Goal: Information Seeking & Learning: Learn about a topic

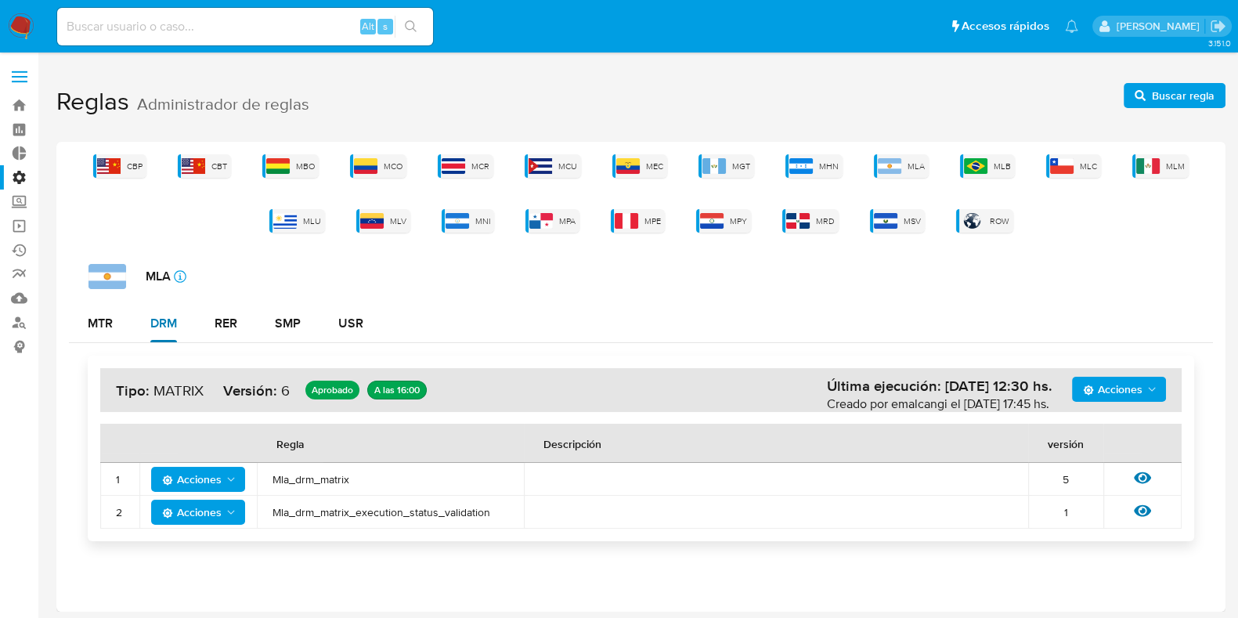
click at [165, 323] on div "DRM" at bounding box center [163, 323] width 27 height 13
click at [237, 481] on button "Acciones" at bounding box center [198, 479] width 94 height 25
click at [188, 517] on button "Ver historico" at bounding box center [198, 519] width 141 height 38
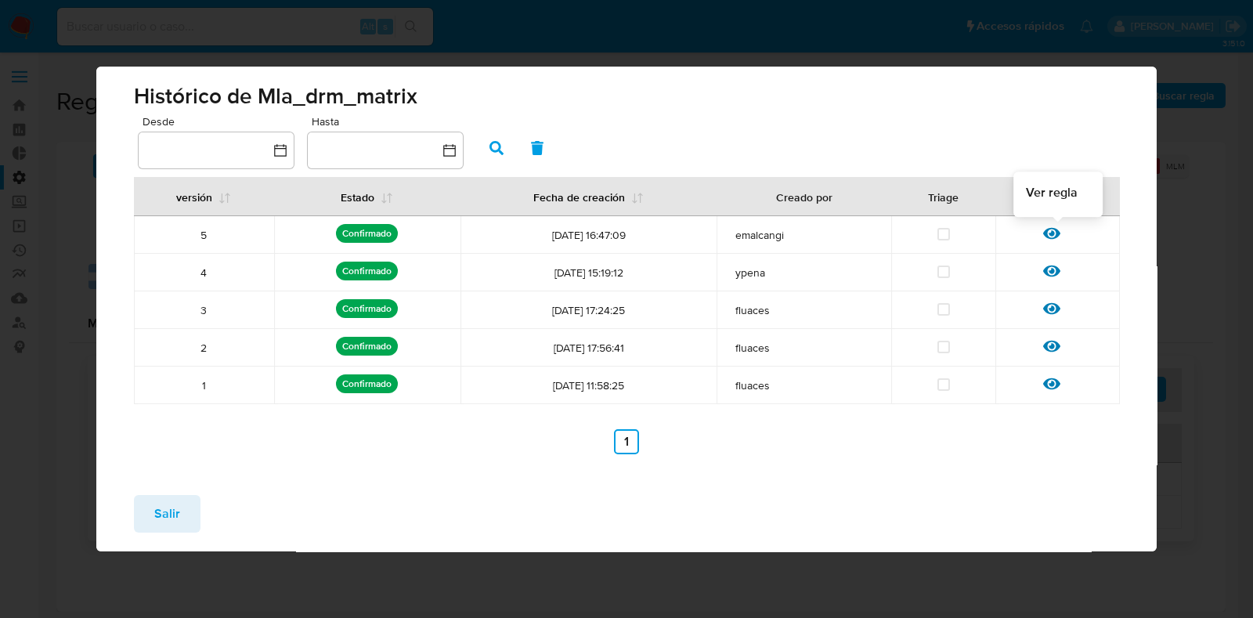
click at [1050, 233] on icon at bounding box center [1051, 234] width 17 height 12
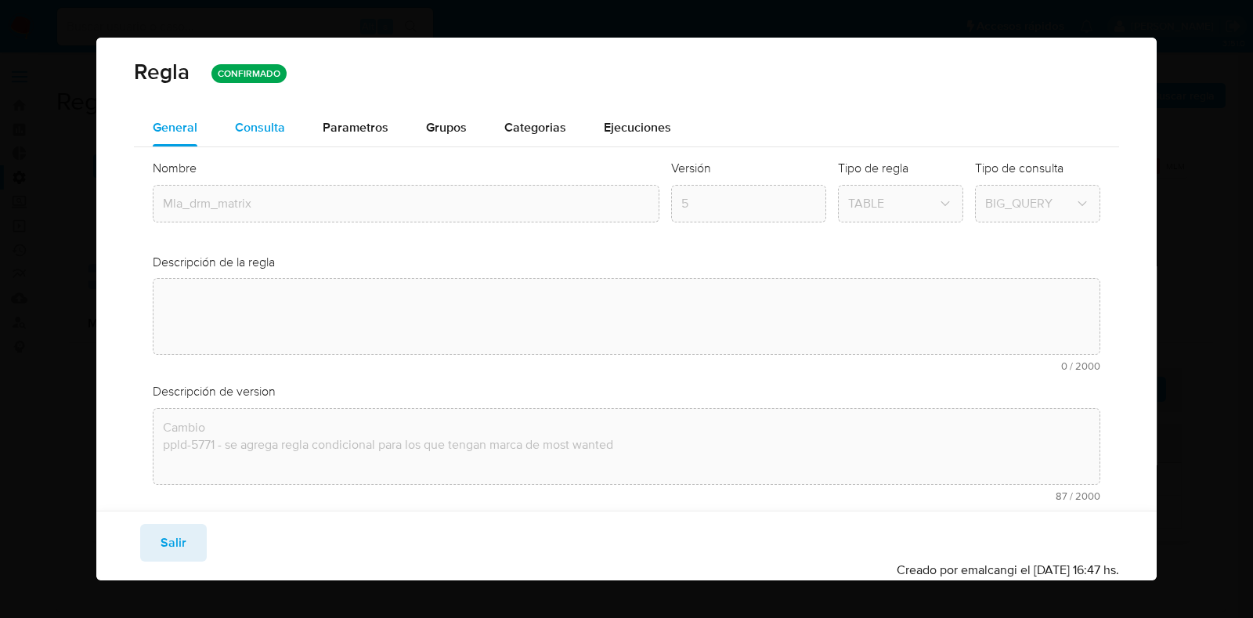
click at [269, 131] on span "Consulta" at bounding box center [260, 127] width 50 height 18
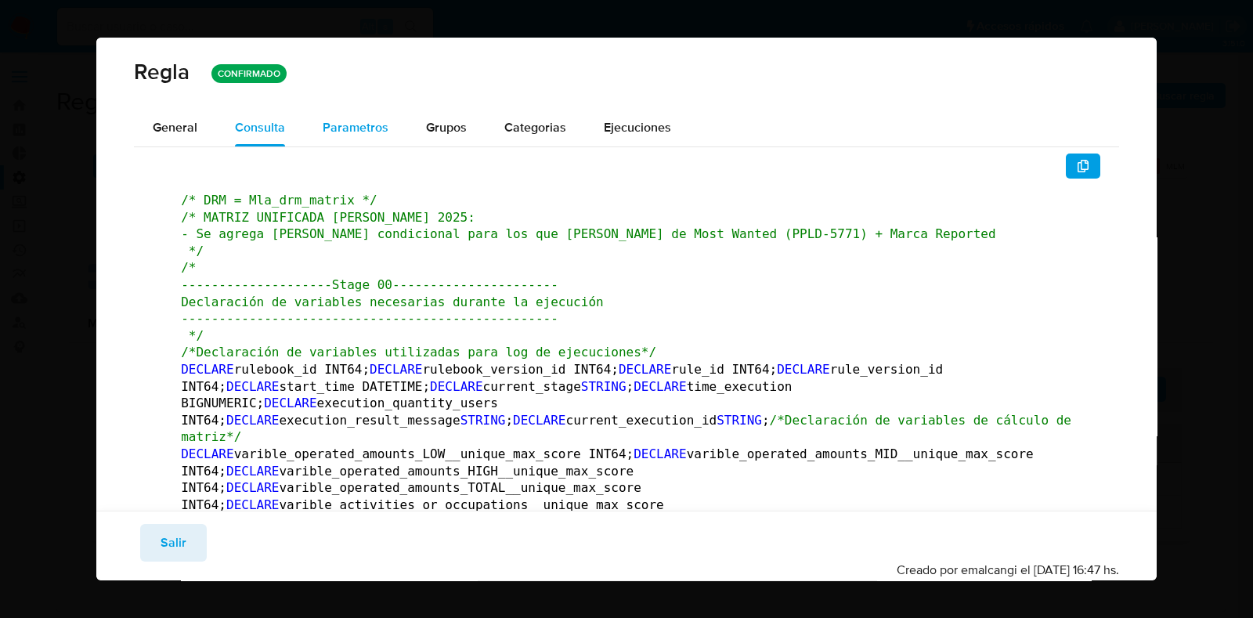
click at [355, 126] on span "Parametros" at bounding box center [356, 127] width 66 height 18
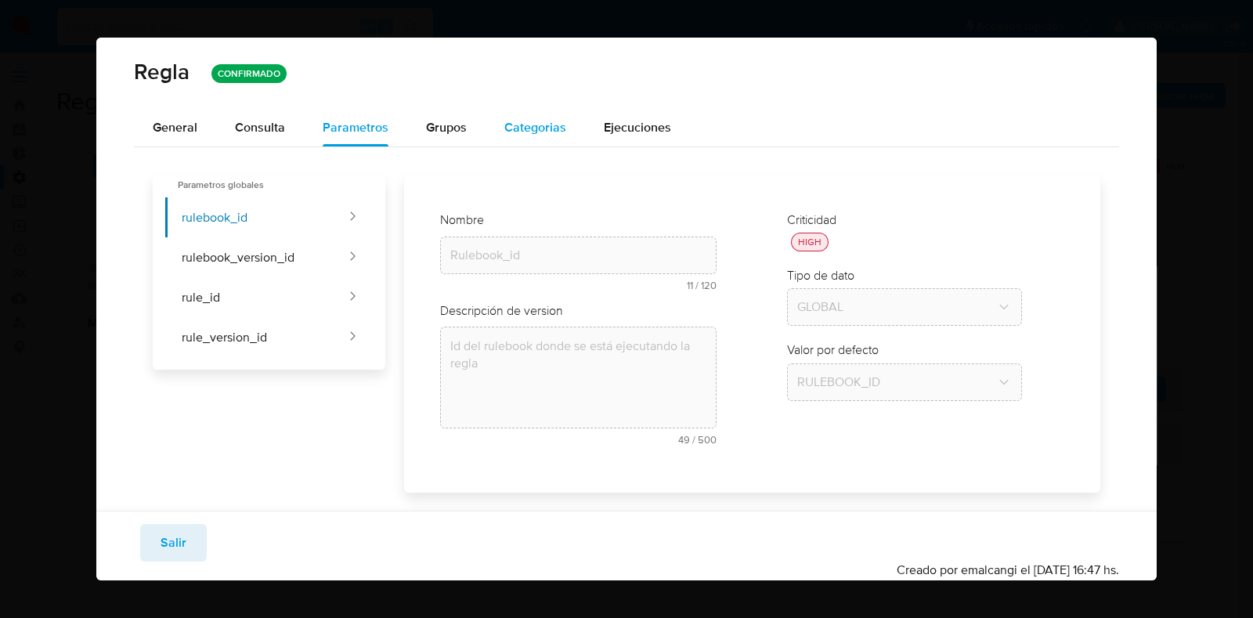
click at [521, 124] on span "Categorias" at bounding box center [535, 127] width 62 height 18
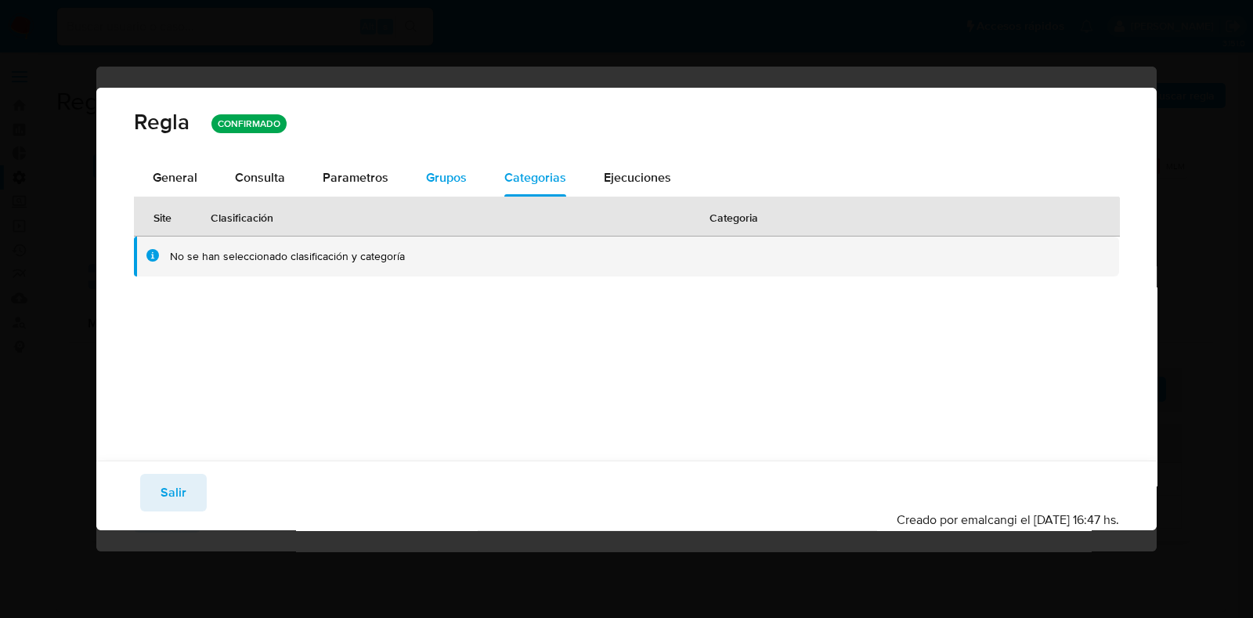
click at [434, 186] on span "Grupos" at bounding box center [446, 177] width 41 height 18
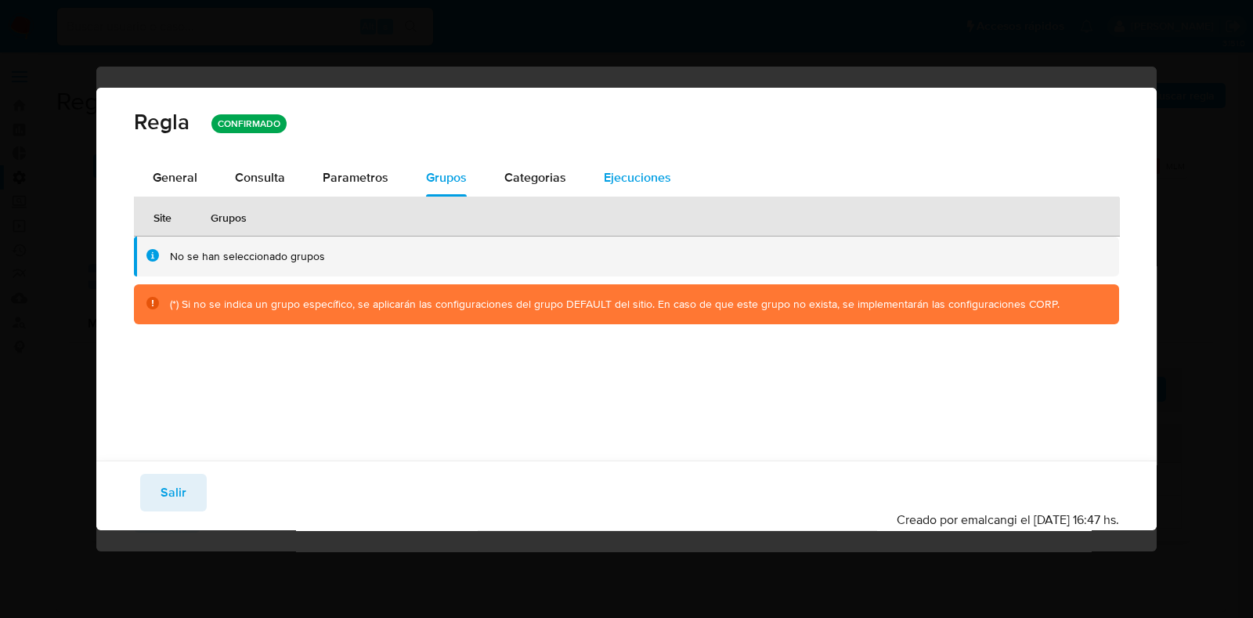
click at [628, 176] on span "Ejecuciones" at bounding box center [637, 177] width 67 height 18
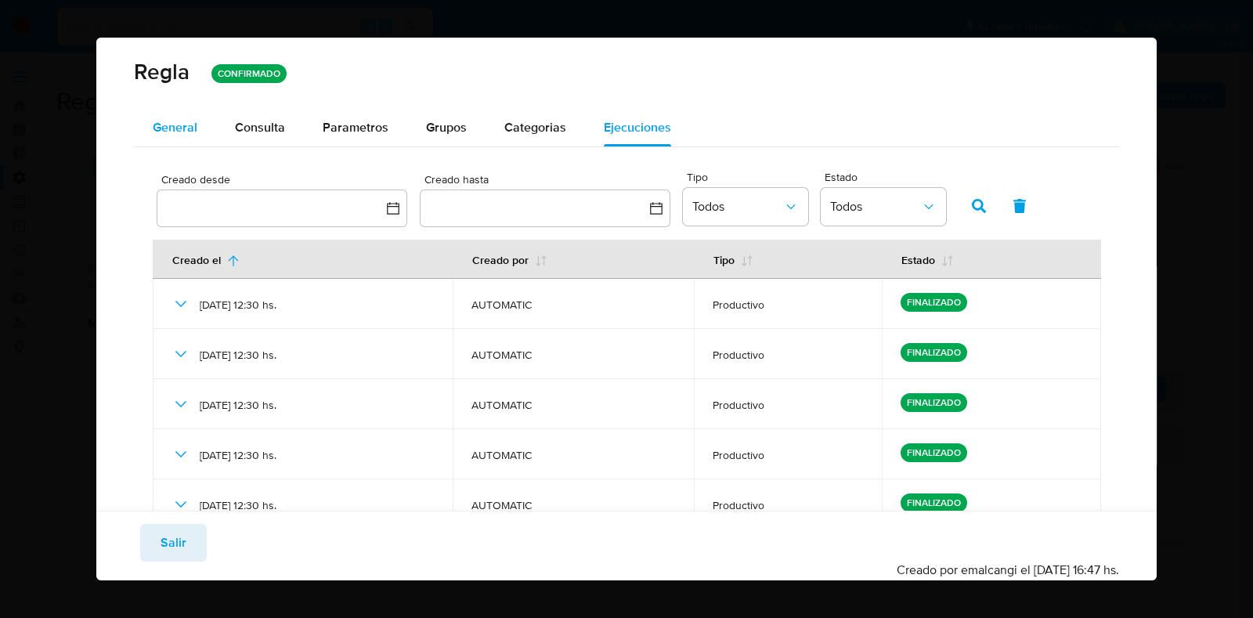
click at [174, 128] on span "General" at bounding box center [175, 127] width 45 height 18
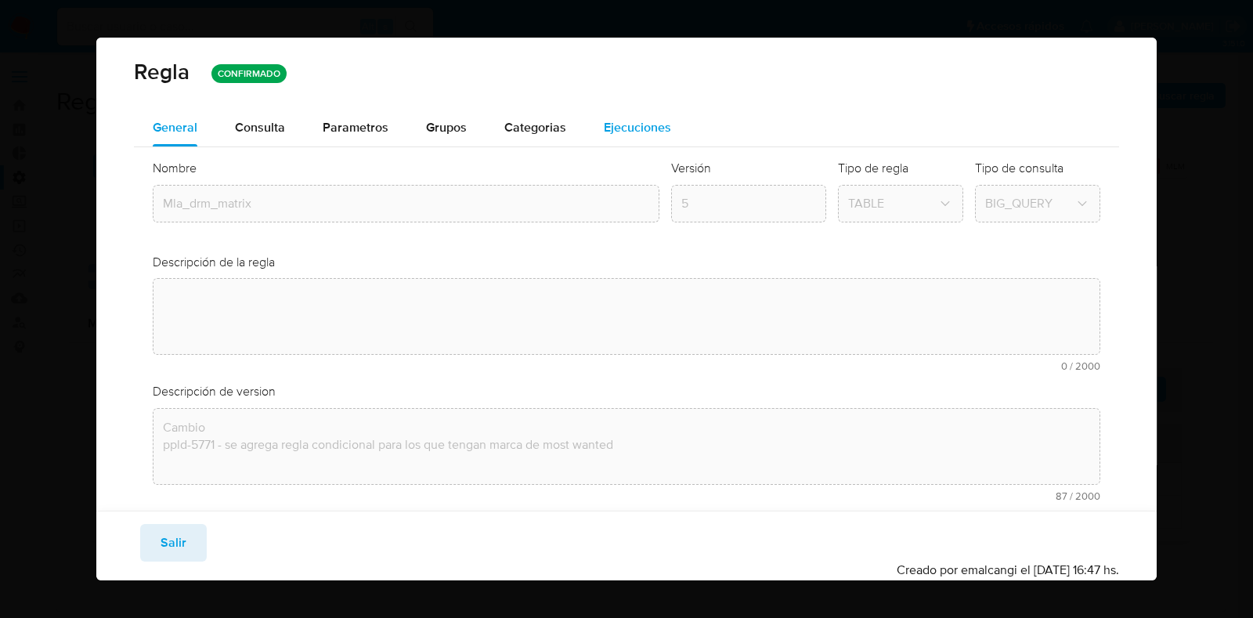
drag, startPoint x: 263, startPoint y: 134, endPoint x: 584, endPoint y: 119, distance: 321.4
click at [264, 134] on span "Consulta" at bounding box center [260, 127] width 50 height 18
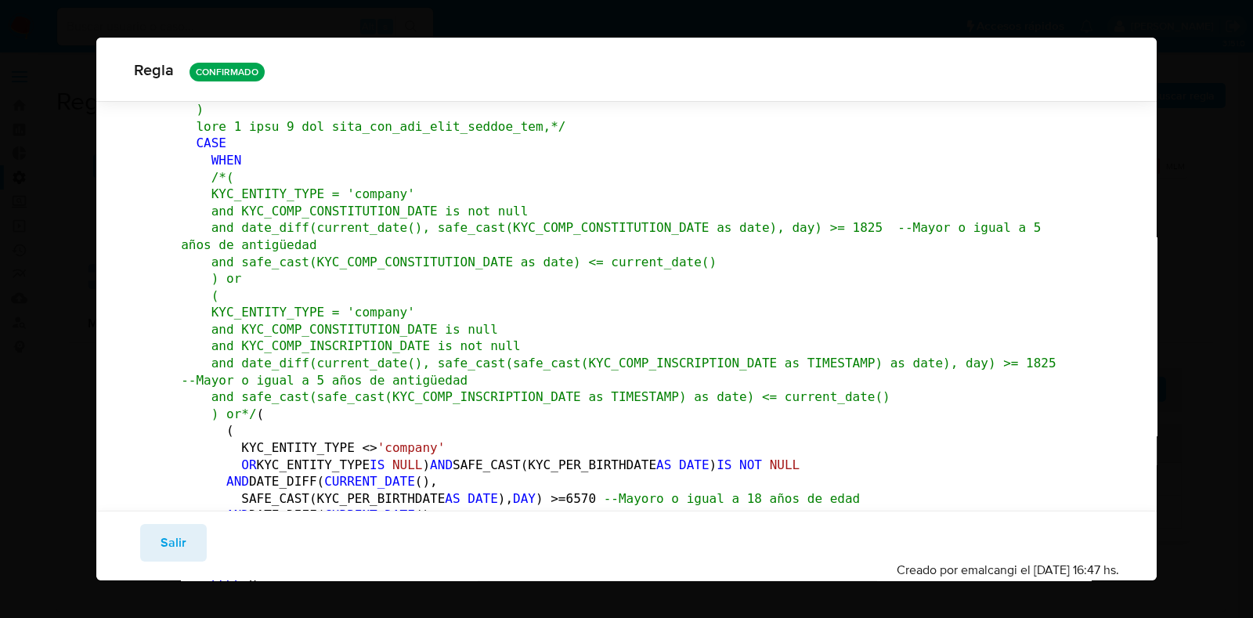
scroll to position [5277, 0]
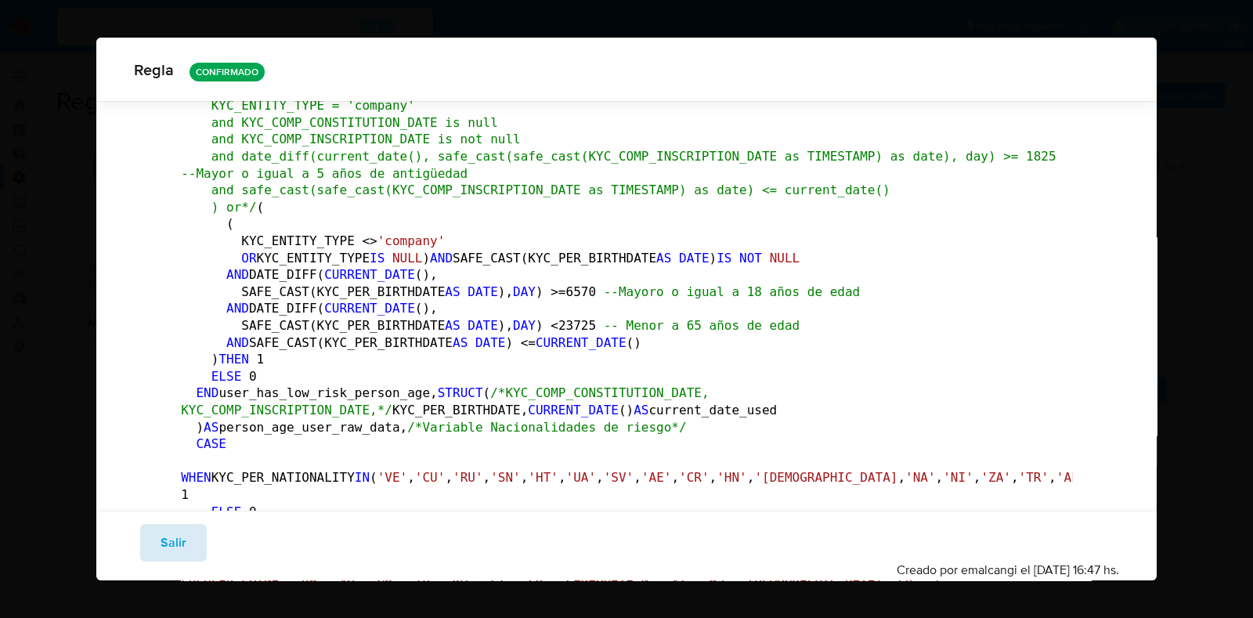
click at [164, 543] on span "Salir" at bounding box center [174, 542] width 26 height 34
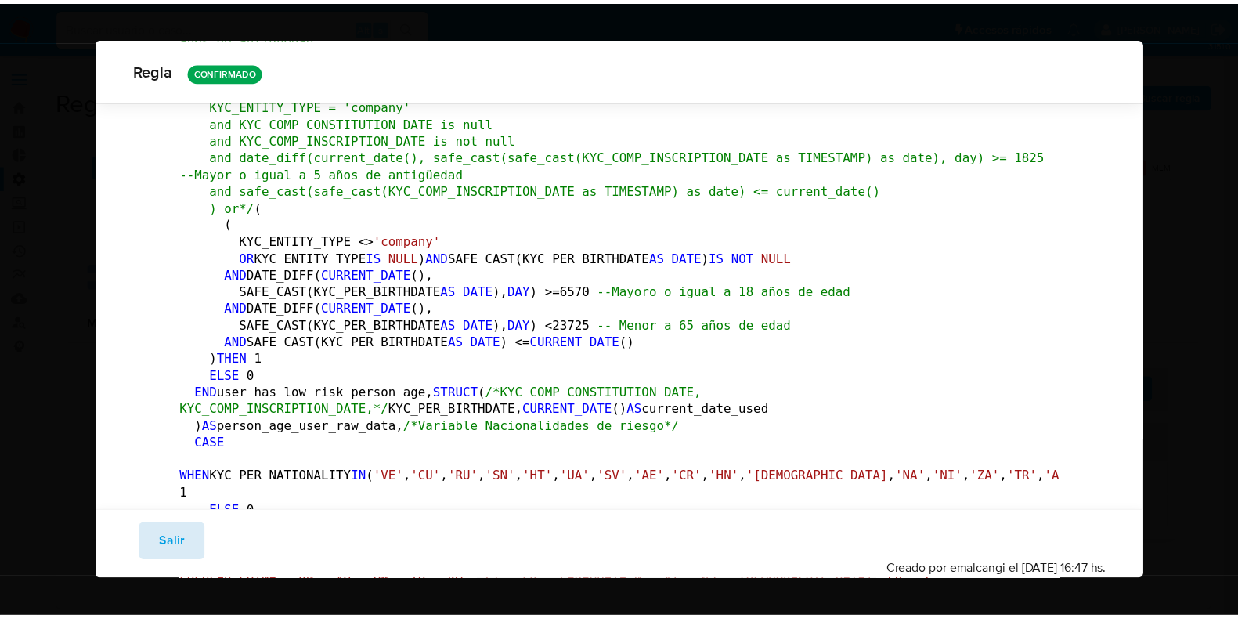
scroll to position [67, 0]
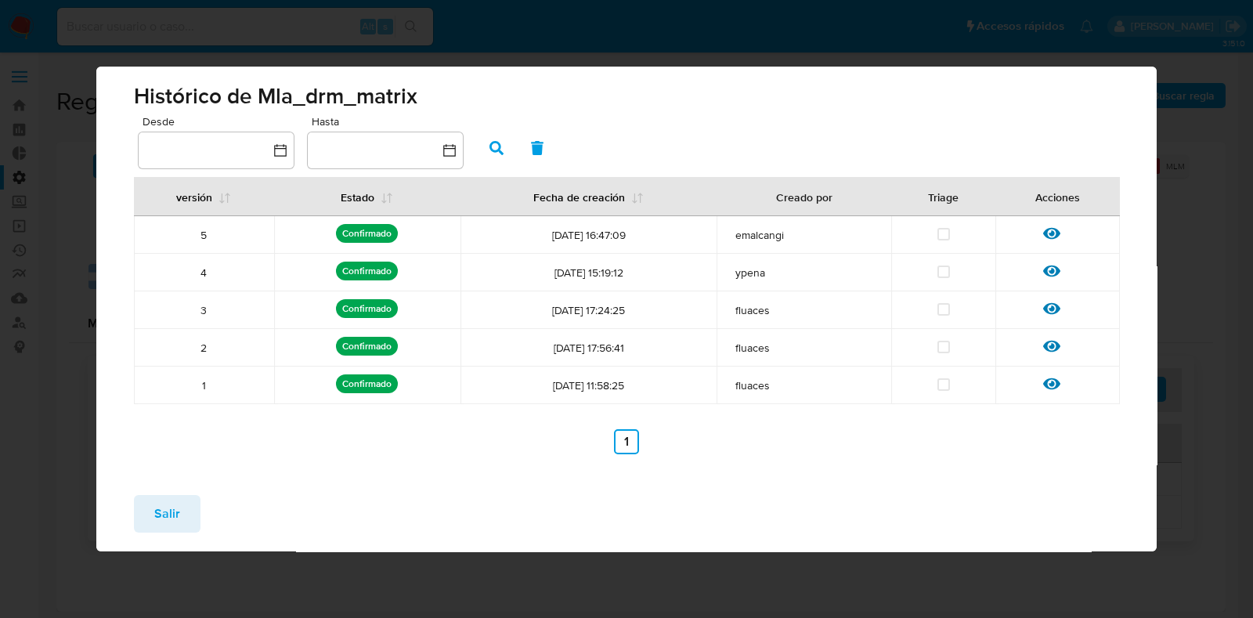
click at [164, 521] on span "Salir" at bounding box center [167, 513] width 26 height 34
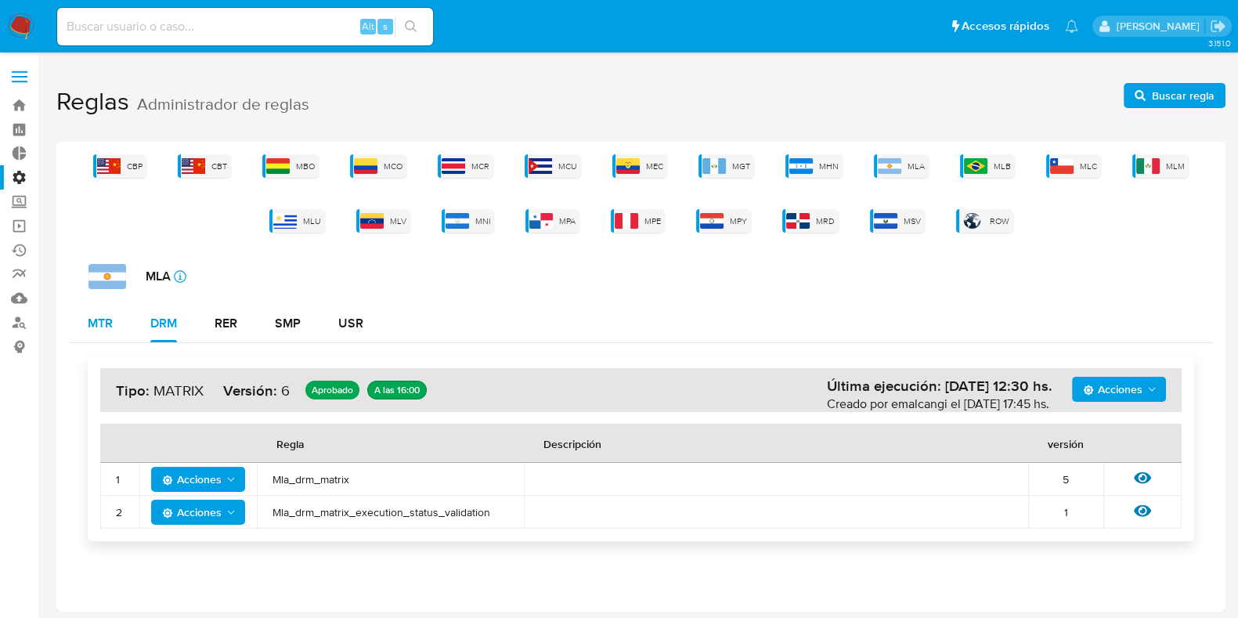
click at [95, 330] on div "MTR" at bounding box center [100, 323] width 25 height 13
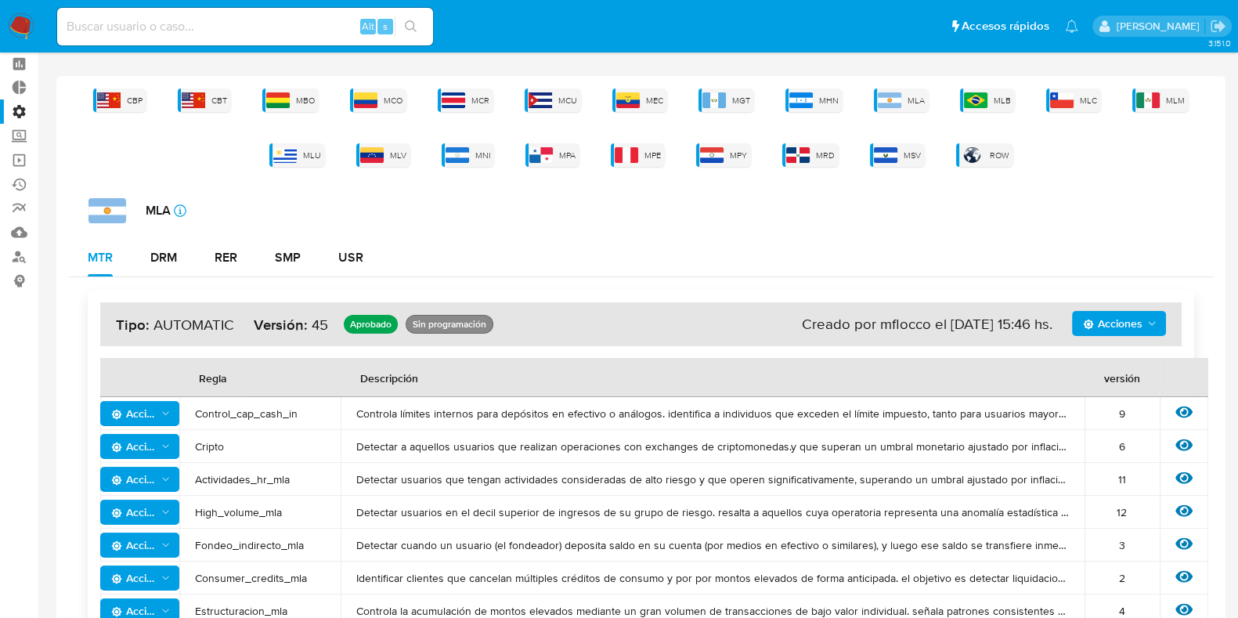
scroll to position [0, 0]
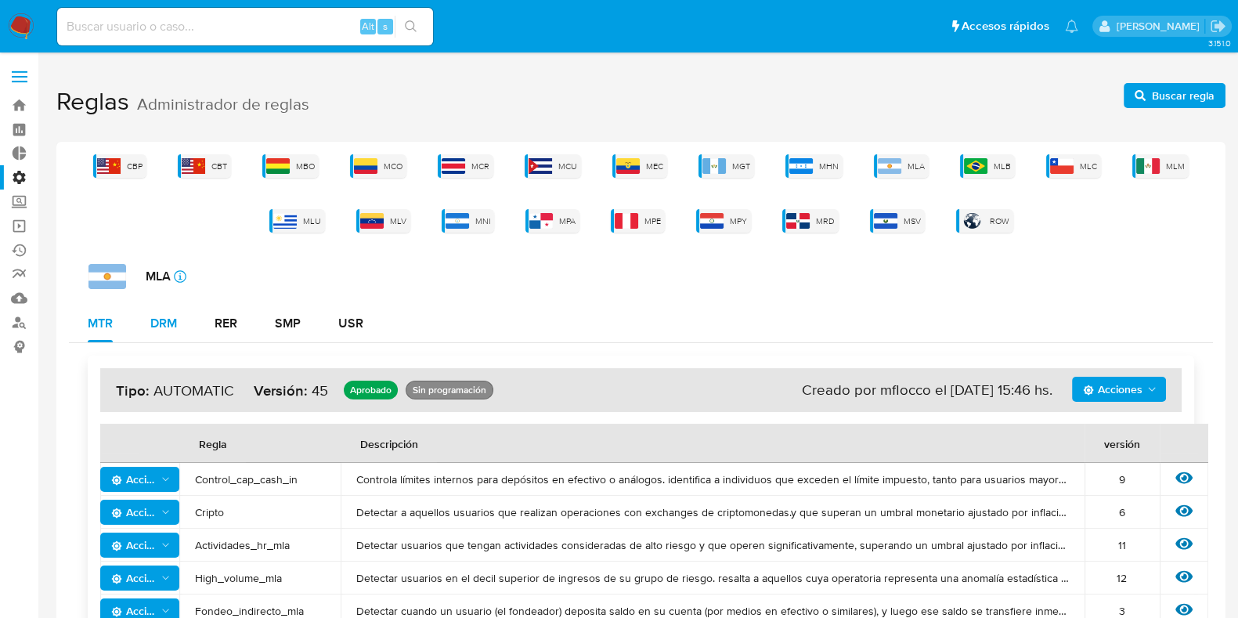
click at [157, 326] on div "DRM" at bounding box center [163, 323] width 27 height 13
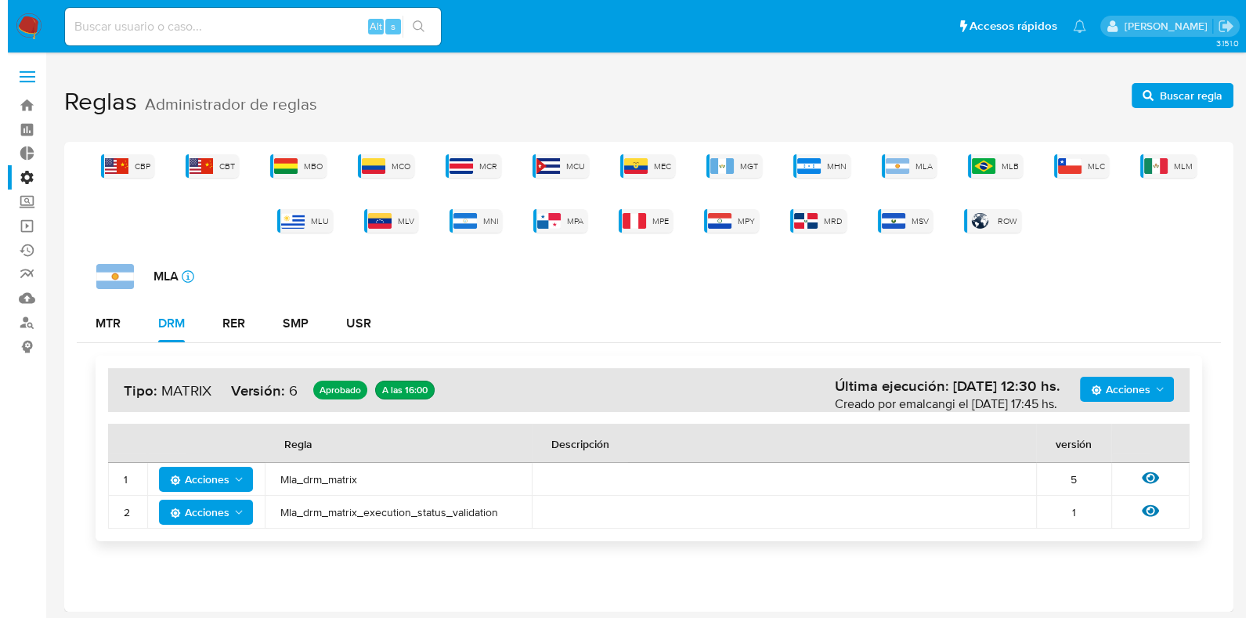
scroll to position [2, 0]
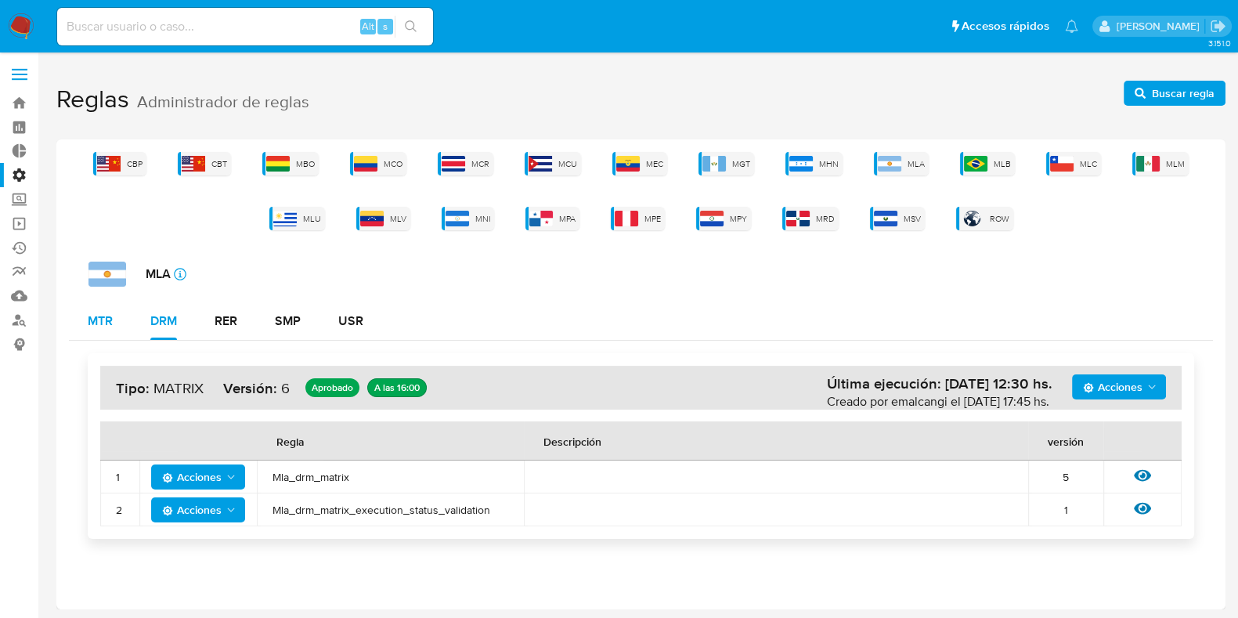
click at [102, 323] on div "MTR" at bounding box center [100, 321] width 25 height 13
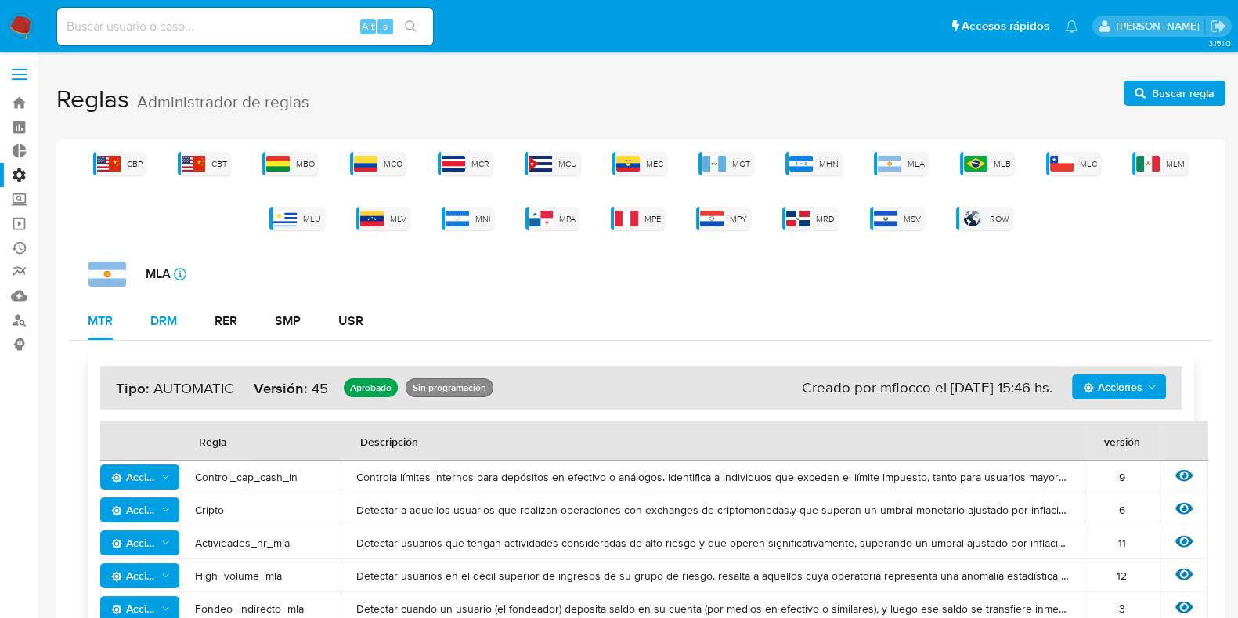
click at [158, 324] on div "DRM" at bounding box center [163, 321] width 27 height 13
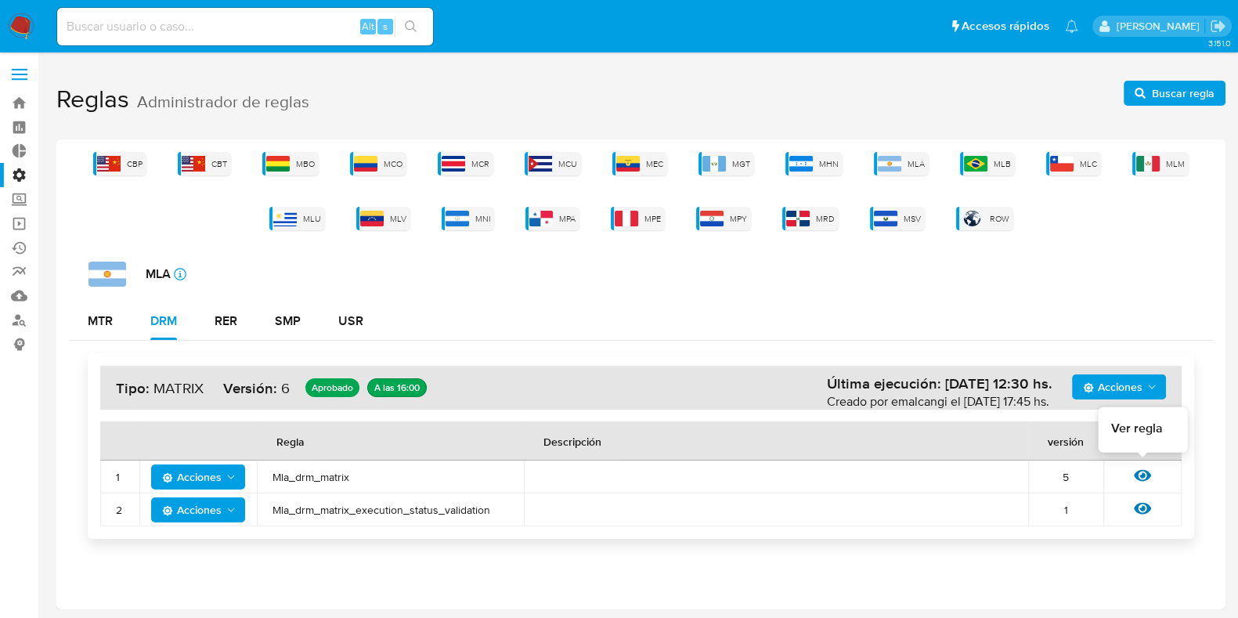
click at [1148, 475] on icon at bounding box center [1142, 476] width 17 height 12
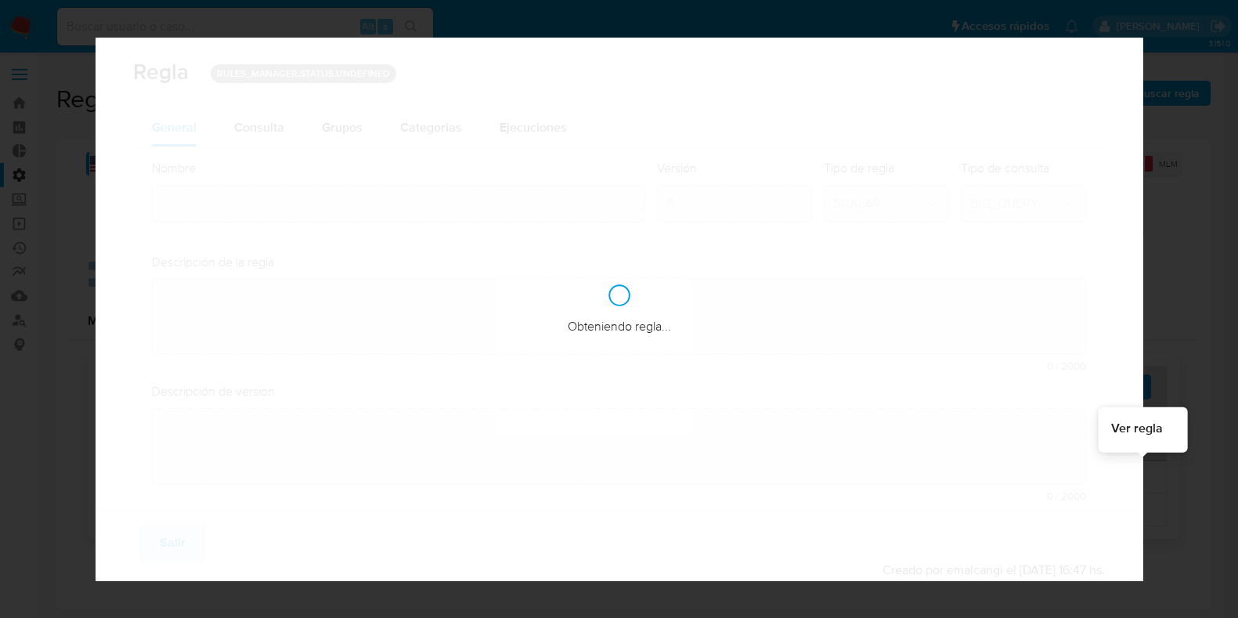
type input "Mla_drm_matrix"
type textarea "Cambio ppld-5771 - se agrega regla condicional para los que tengan marca de mos…"
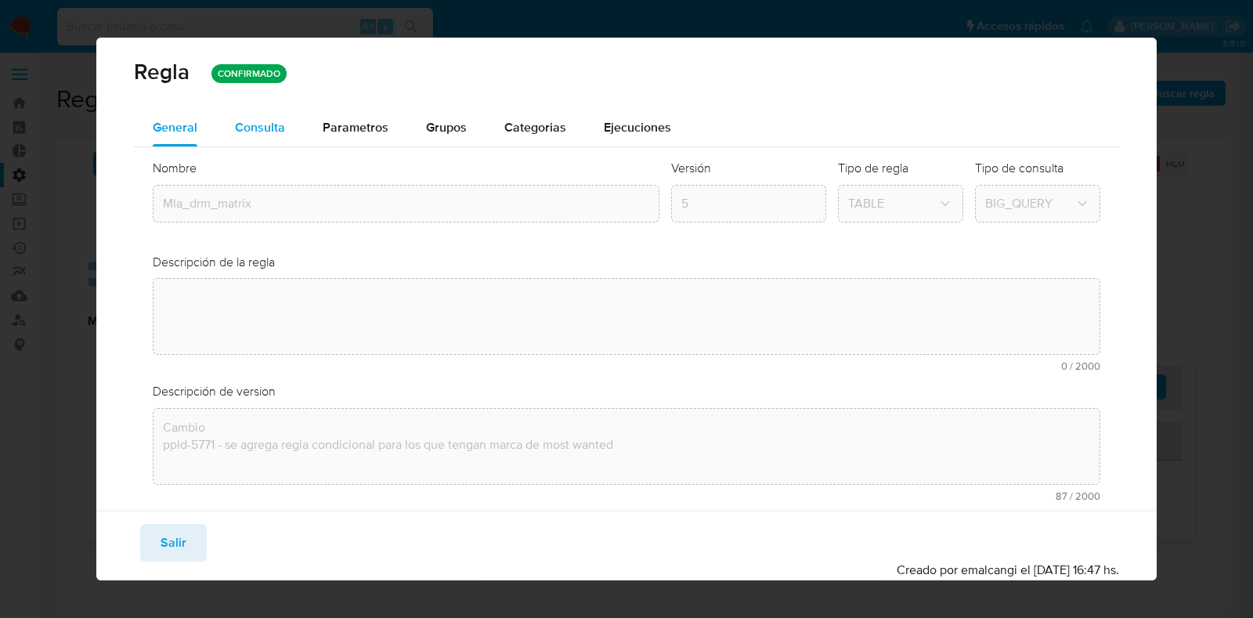
click at [267, 139] on div "Consulta" at bounding box center [260, 128] width 50 height 38
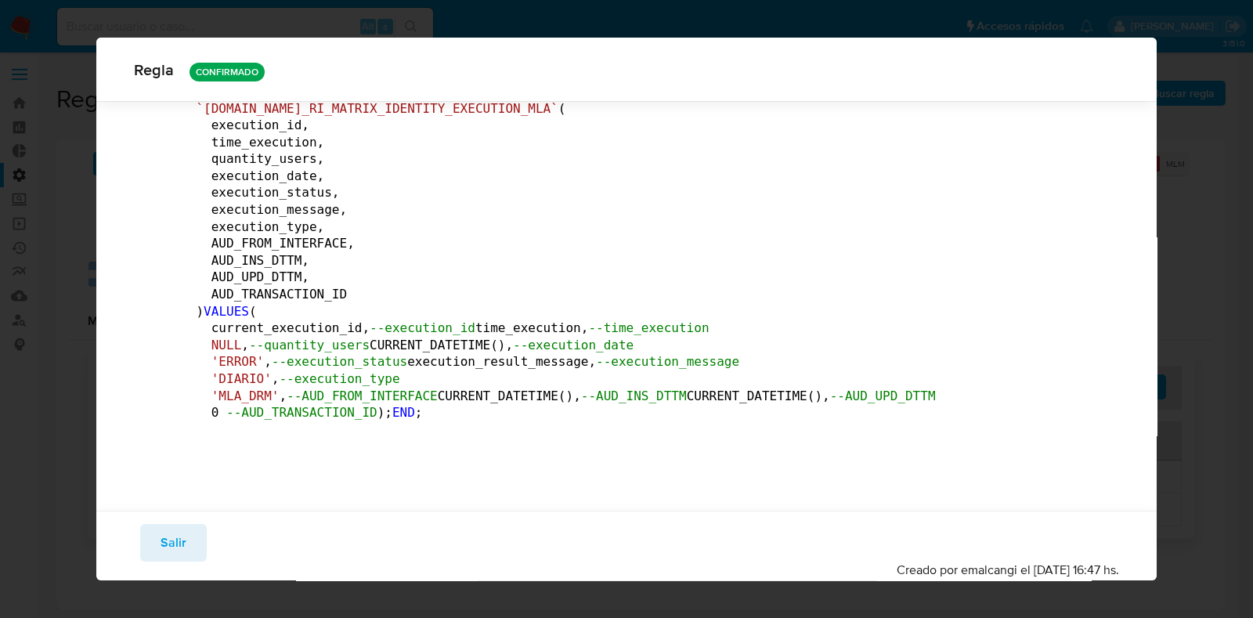
scroll to position [368522, 0]
drag, startPoint x: 180, startPoint y: 121, endPoint x: 211, endPoint y: 128, distance: 32.1
drag, startPoint x: 180, startPoint y: 221, endPoint x: 282, endPoint y: 233, distance: 102.5
